Goal: Obtain resource: Obtain resource

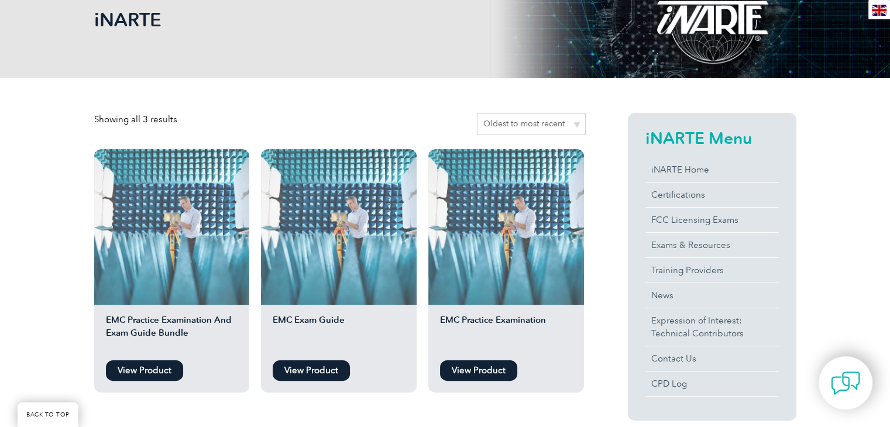
scroll to position [187, 0]
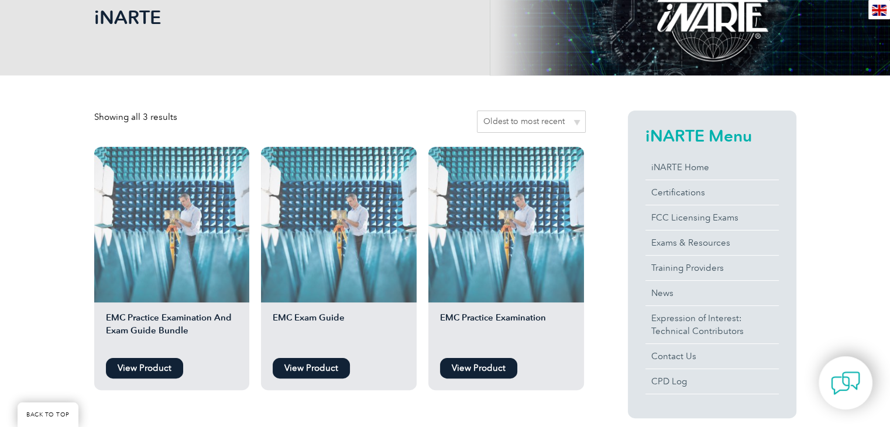
click at [315, 364] on link "View Product" at bounding box center [311, 368] width 77 height 20
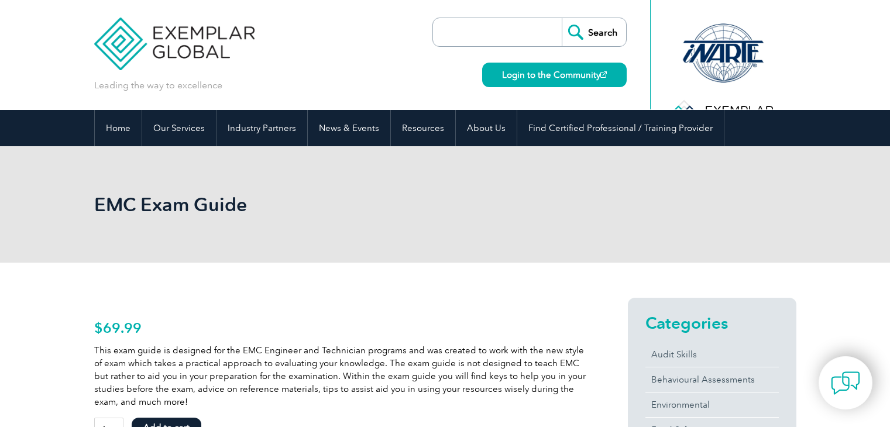
click at [315, 364] on p "This exam guide is designed for the EMC Engineer and Technician programs and wa…" at bounding box center [339, 376] width 491 height 64
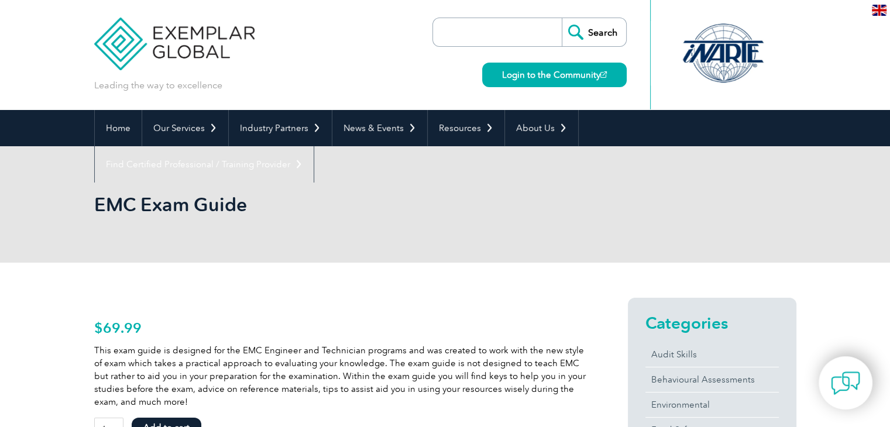
scroll to position [373, 0]
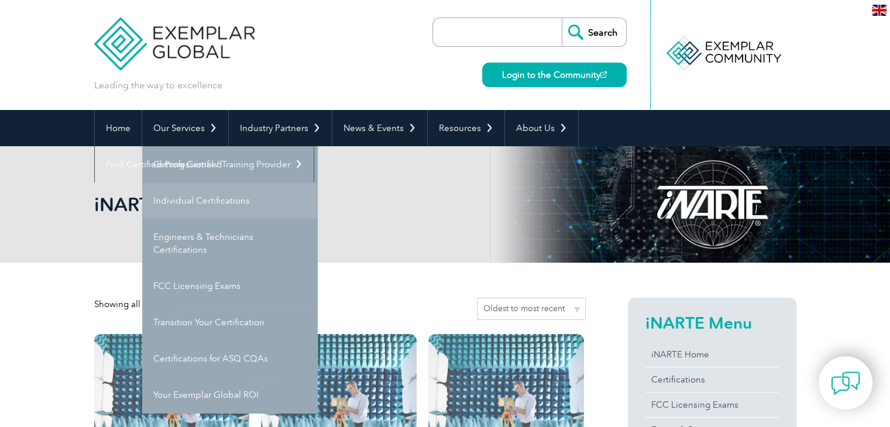
click at [207, 195] on link "Individual Certifications" at bounding box center [230, 201] width 176 height 36
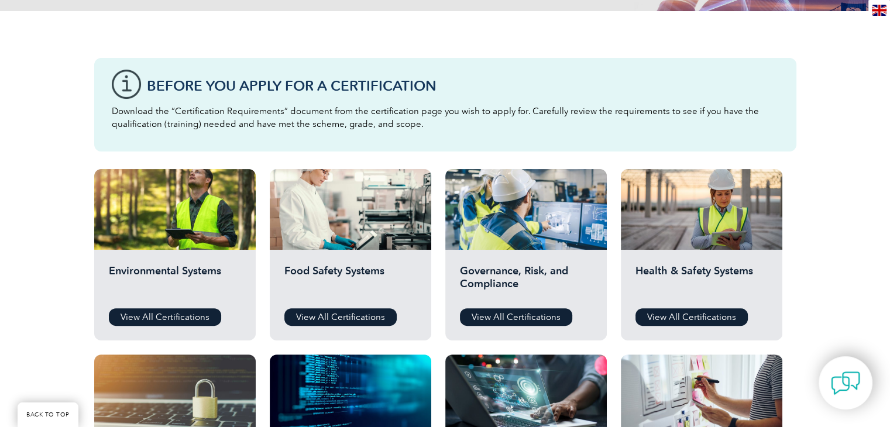
scroll to position [276, 0]
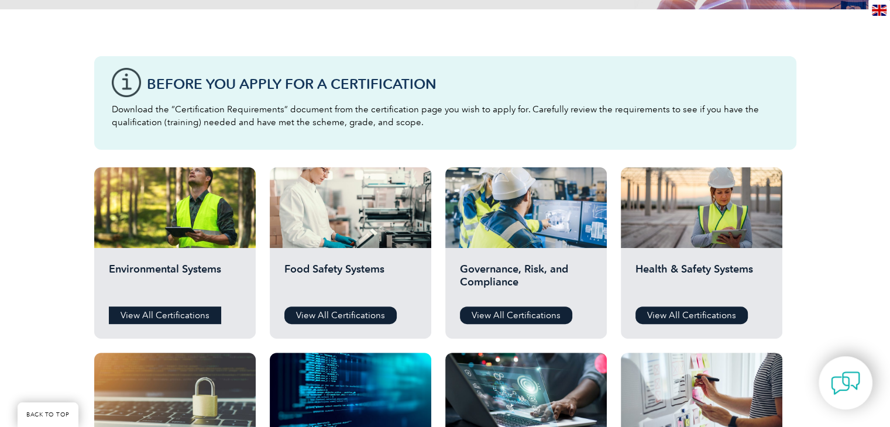
click at [131, 312] on link "View All Certifications" at bounding box center [165, 316] width 112 height 18
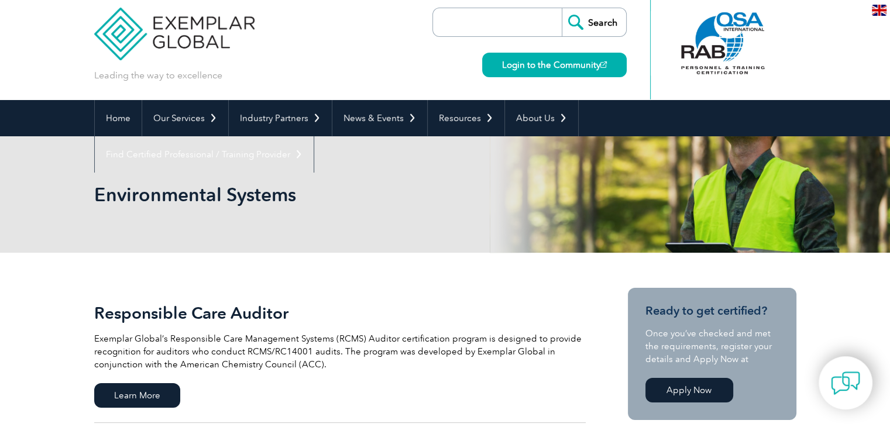
scroll to position [7, 0]
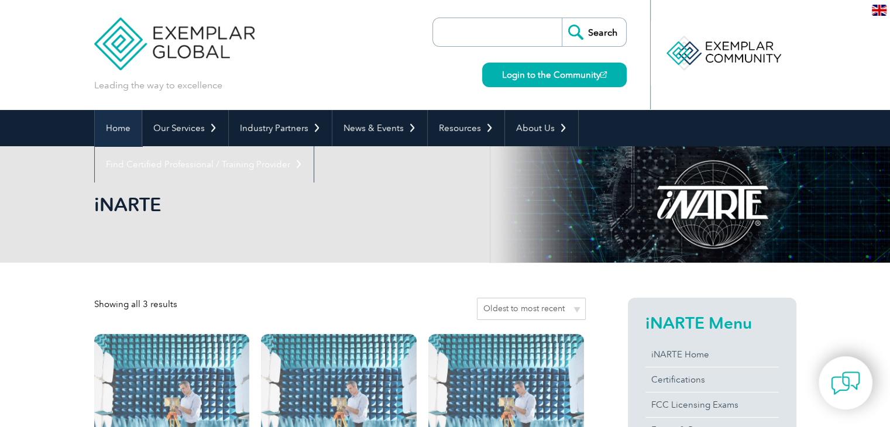
click at [115, 129] on link "Home" at bounding box center [118, 128] width 47 height 36
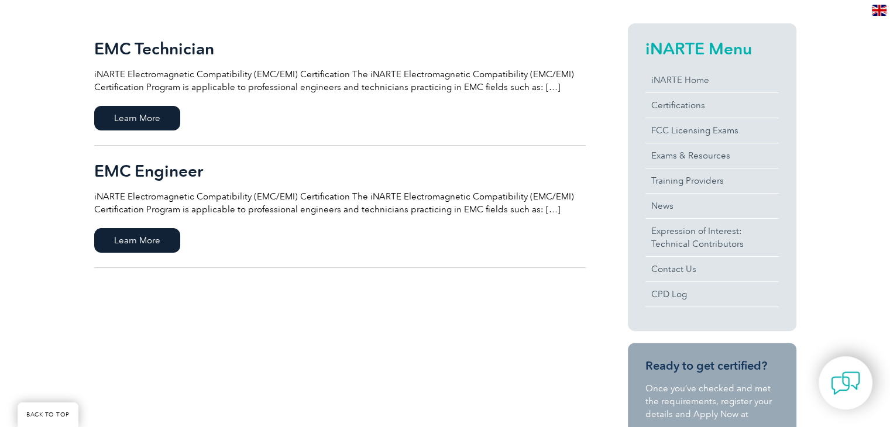
scroll to position [276, 0]
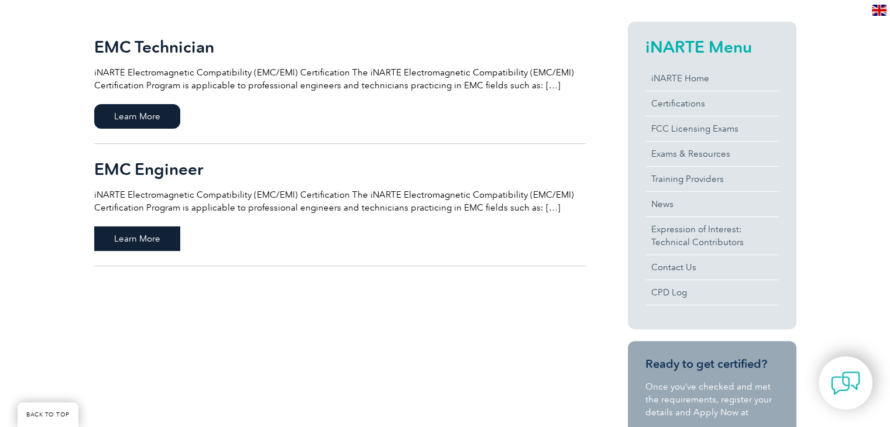
click at [133, 236] on span "Learn More" at bounding box center [137, 238] width 86 height 25
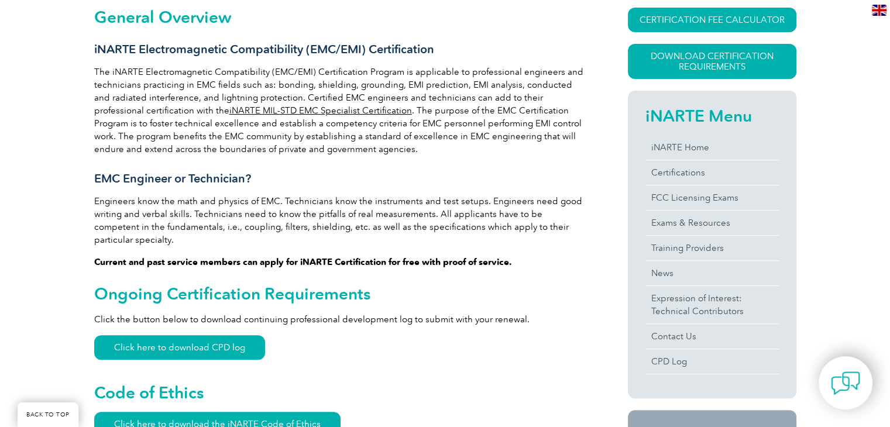
scroll to position [321, 0]
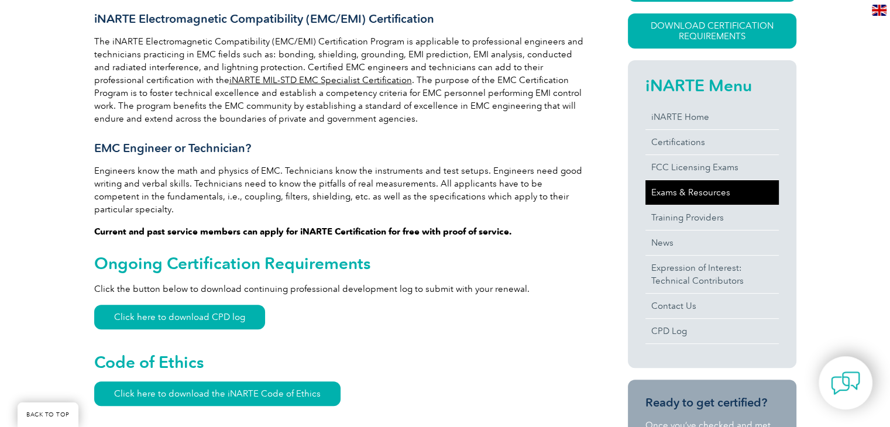
click at [698, 192] on link "Exams & Resources" at bounding box center [711, 192] width 133 height 25
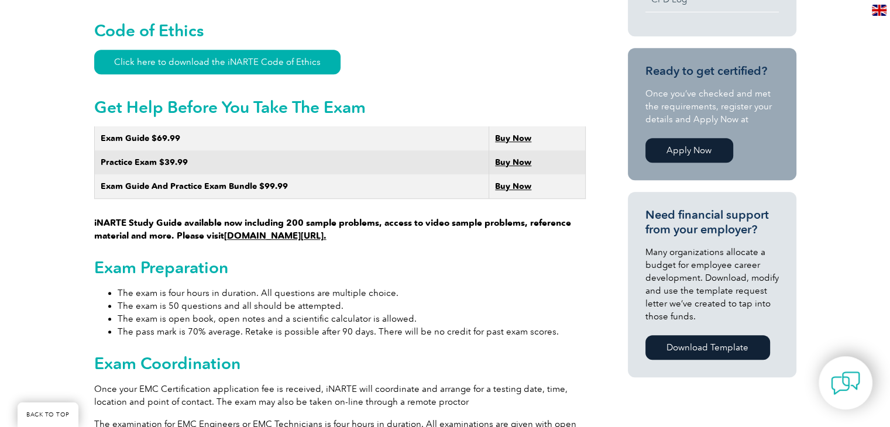
scroll to position [667, 0]
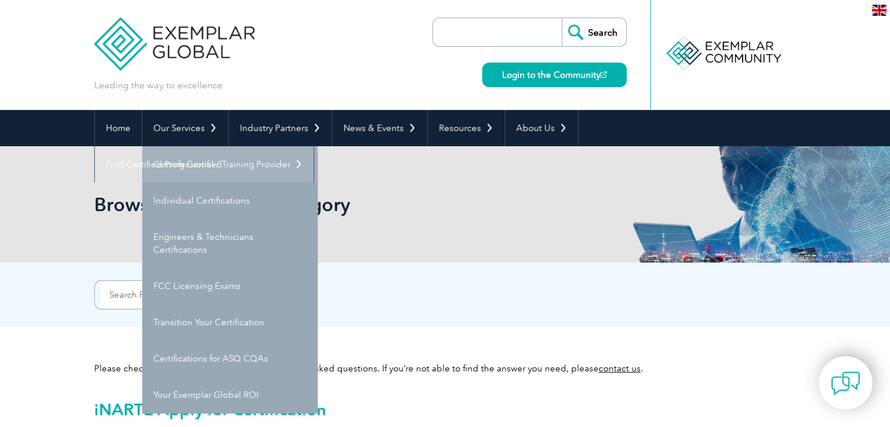
click at [204, 163] on link "Getting Certified" at bounding box center [230, 164] width 176 height 36
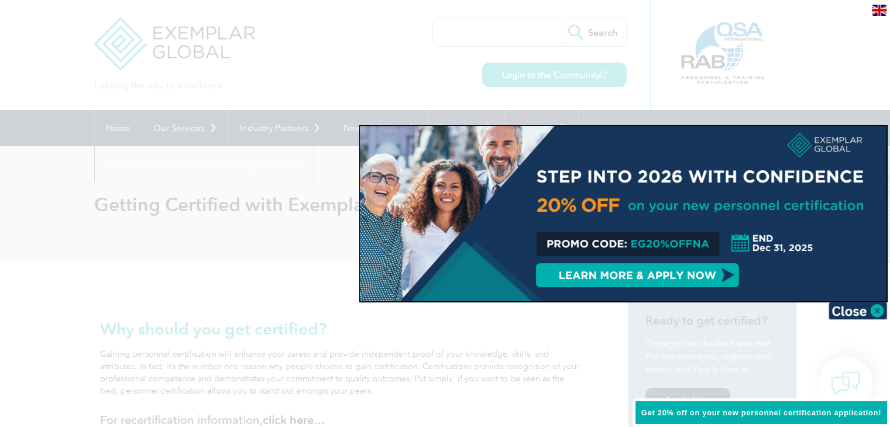
click at [109, 143] on div at bounding box center [445, 213] width 890 height 427
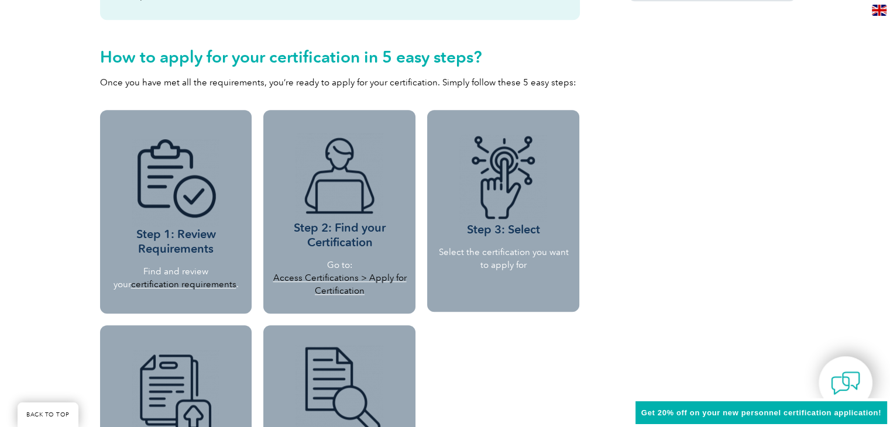
scroll to position [929, 0]
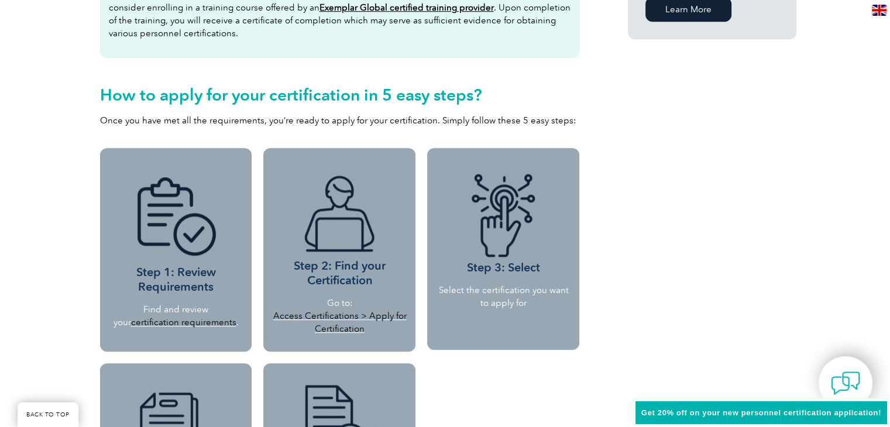
click at [173, 322] on link "certification requirements" at bounding box center [183, 322] width 105 height 11
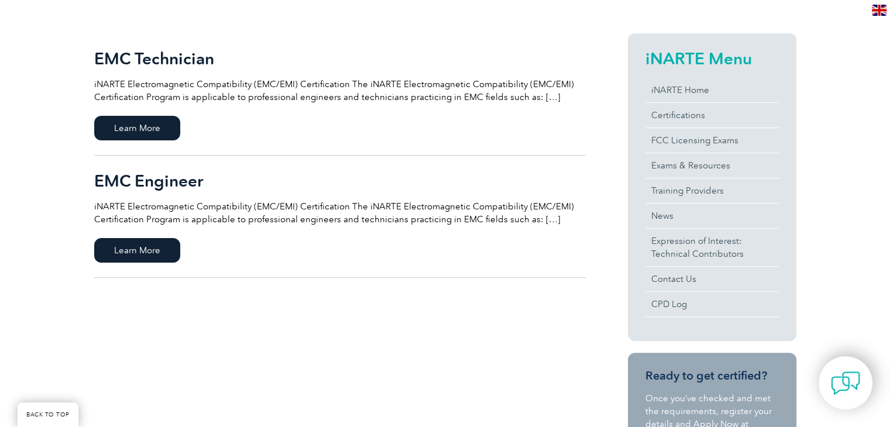
scroll to position [271, 0]
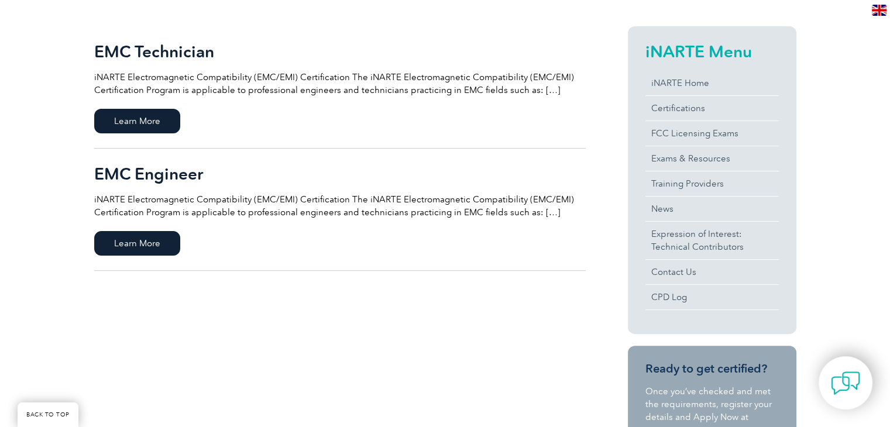
click at [147, 259] on link "EMC Engineer iNARTE Electromagnetic Compatibility (EMC/EMI) Certification The i…" at bounding box center [339, 210] width 491 height 122
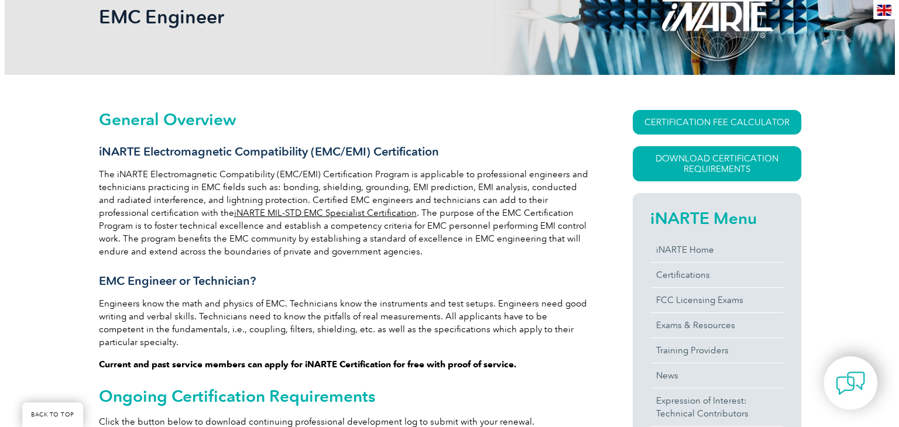
scroll to position [208, 0]
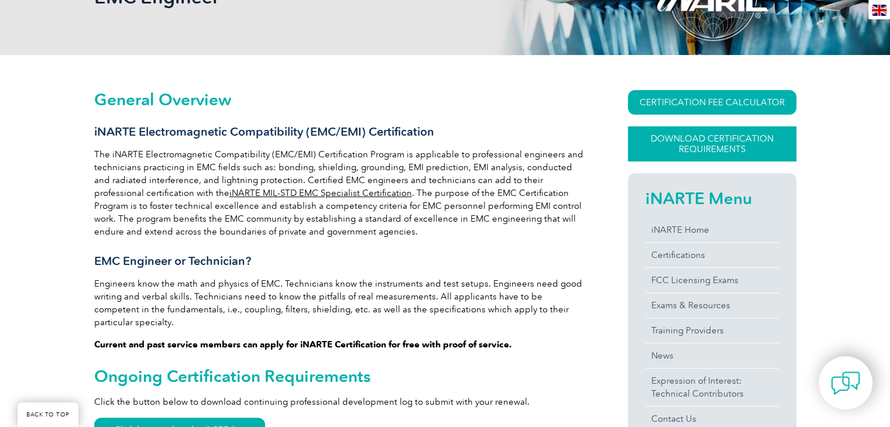
click at [744, 139] on link "Download Certification Requirements" at bounding box center [712, 143] width 168 height 35
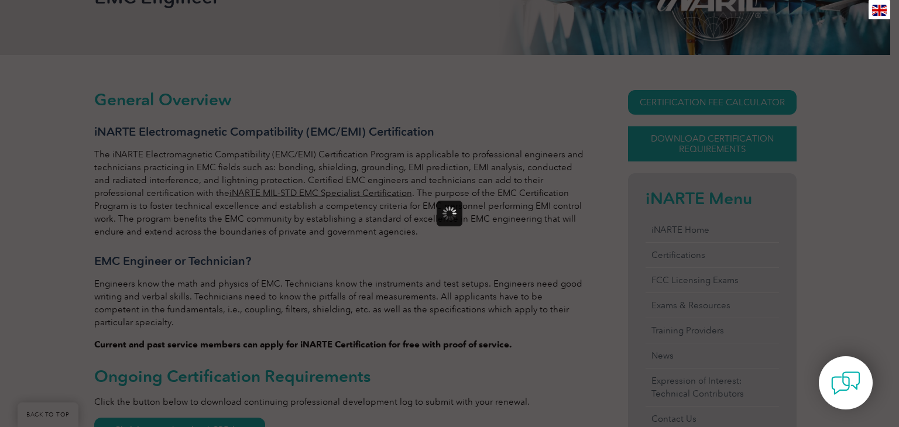
scroll to position [0, 0]
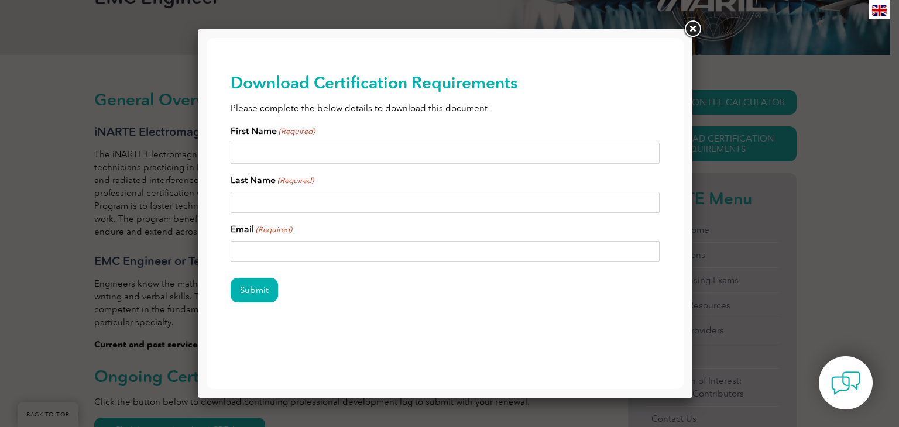
click at [339, 156] on input "First Name (Required)" at bounding box center [444, 153] width 429 height 21
type input "Megan"
type input "Schlitt"
click at [277, 263] on form "First Name (Required) Megan Last Name (Required) Schlitt Email (Required) Submi…" at bounding box center [444, 220] width 429 height 192
click at [294, 249] on input "Email (Required)" at bounding box center [444, 251] width 429 height 21
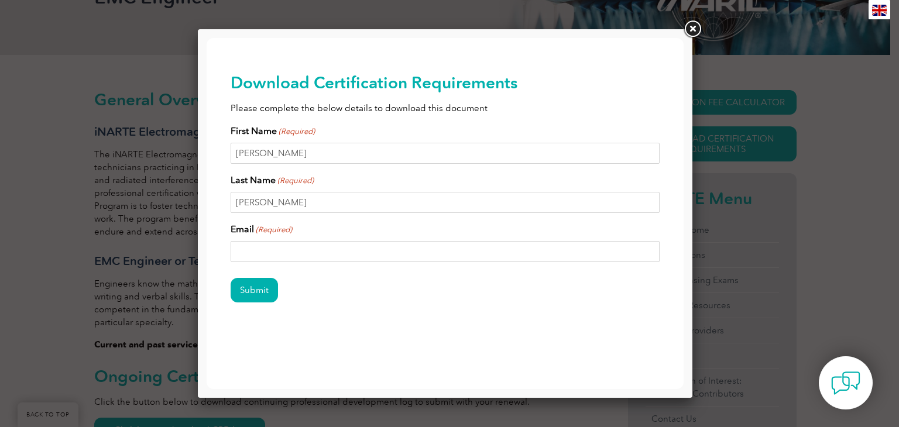
click at [269, 257] on input "Email (Required)" at bounding box center [444, 251] width 429 height 21
type input "meganschlitt4@gmail.com"
click at [249, 306] on div "Submit" at bounding box center [444, 291] width 429 height 51
click at [253, 289] on input "Submit" at bounding box center [253, 290] width 47 height 25
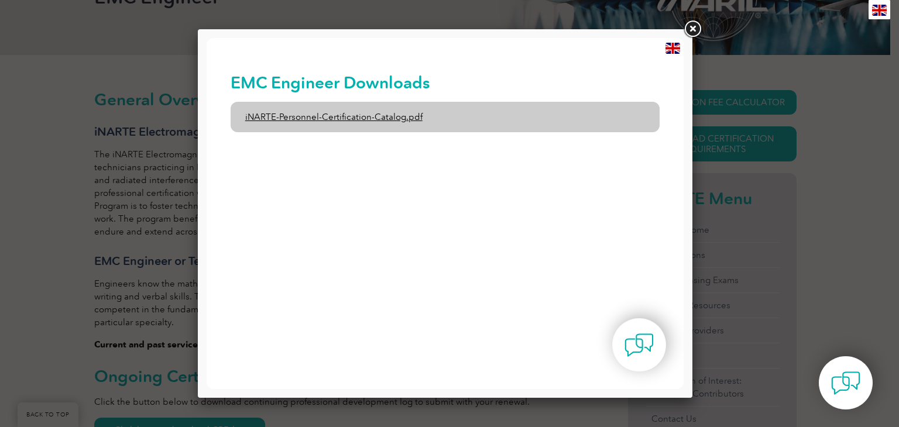
click at [514, 108] on link "iNARTE-Personnel-Certification-Catalog.pdf" at bounding box center [444, 117] width 429 height 30
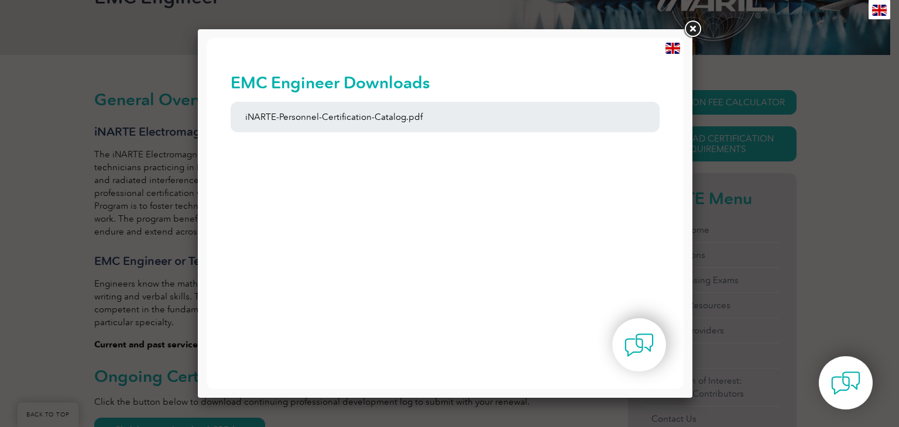
click at [693, 29] on link at bounding box center [692, 29] width 21 height 21
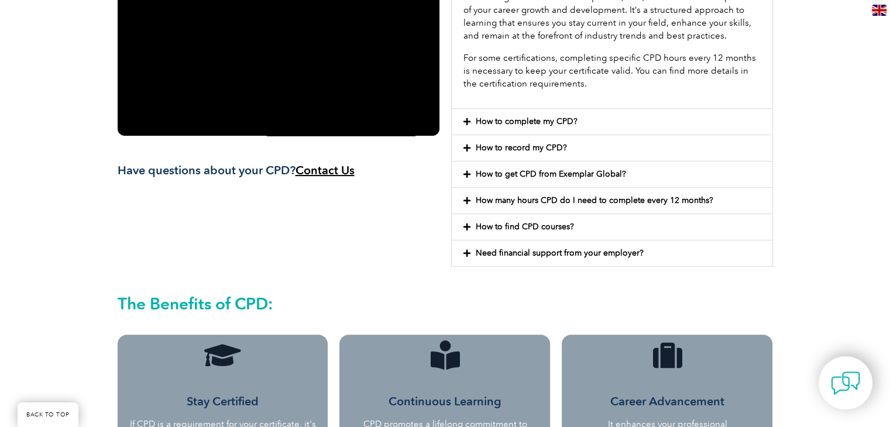
scroll to position [2, 0]
